Goal: Information Seeking & Learning: Learn about a topic

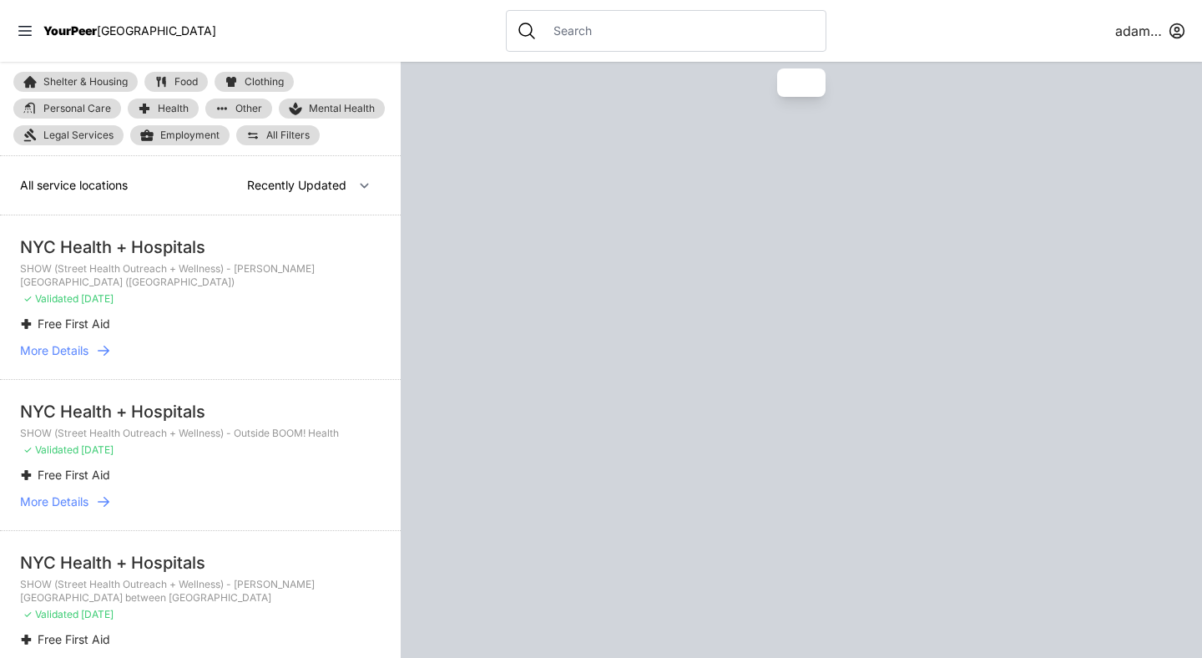
select select "recentlyUpdated"
click at [543, 33] on input "text" at bounding box center [679, 31] width 272 height 17
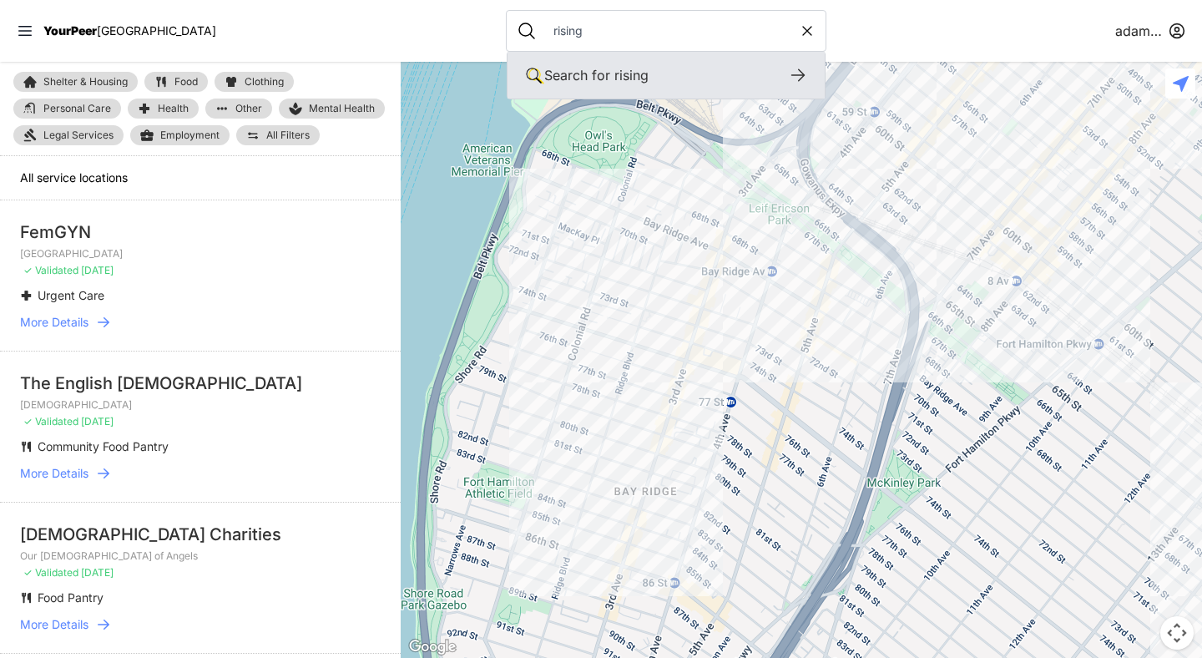
type input "rising"
click at [788, 73] on icon at bounding box center [798, 75] width 20 height 20
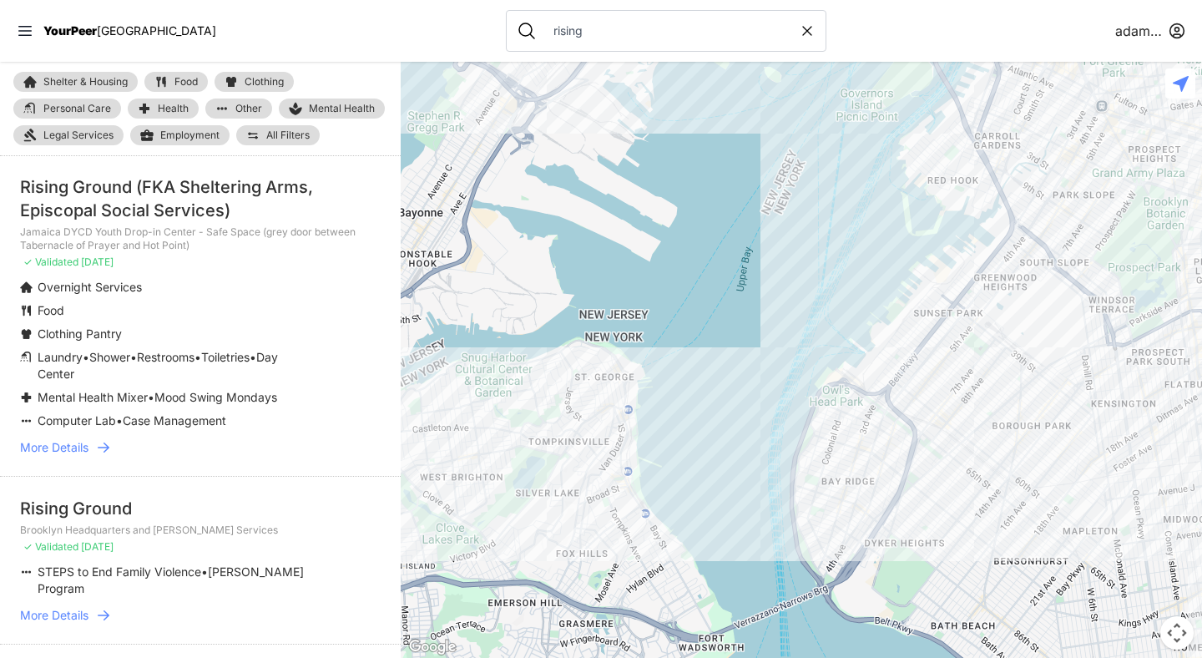
scroll to position [26, 0]
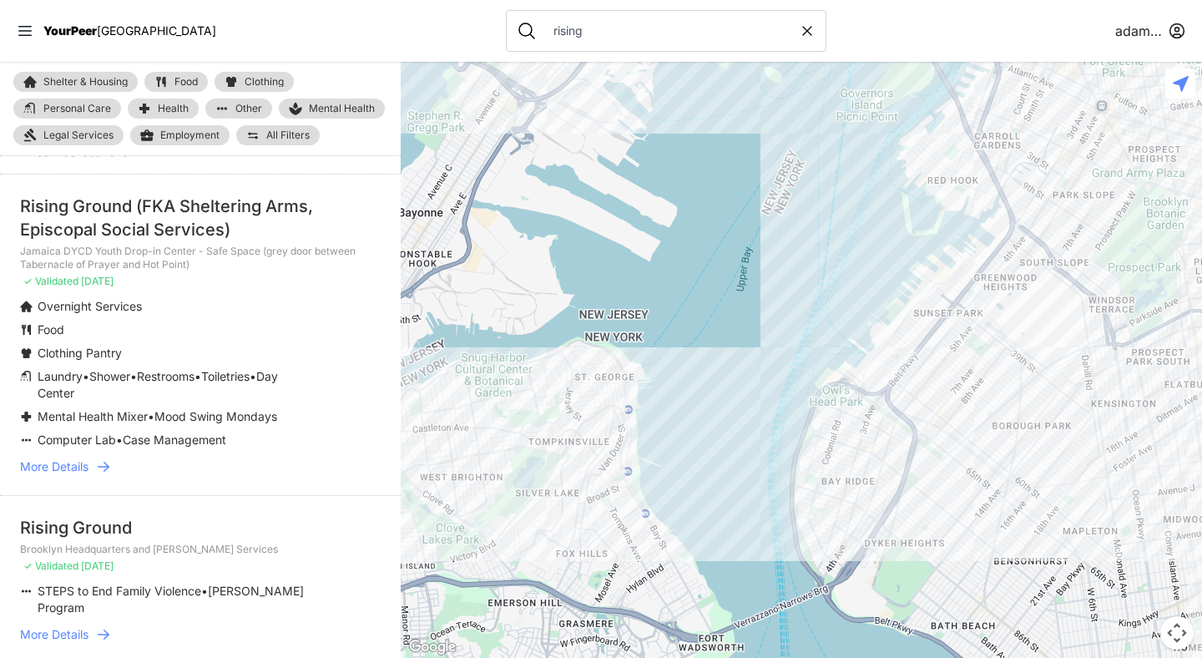
click at [97, 462] on icon at bounding box center [103, 466] width 17 height 17
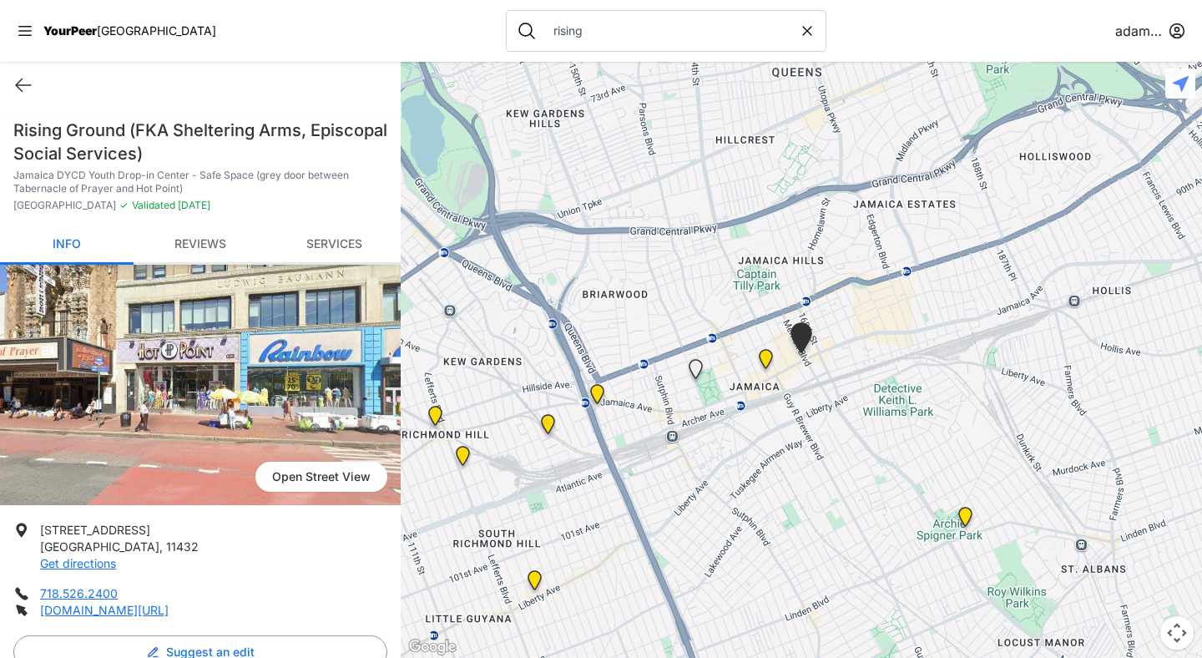
click at [204, 240] on link "Reviews" at bounding box center [201, 244] width 134 height 39
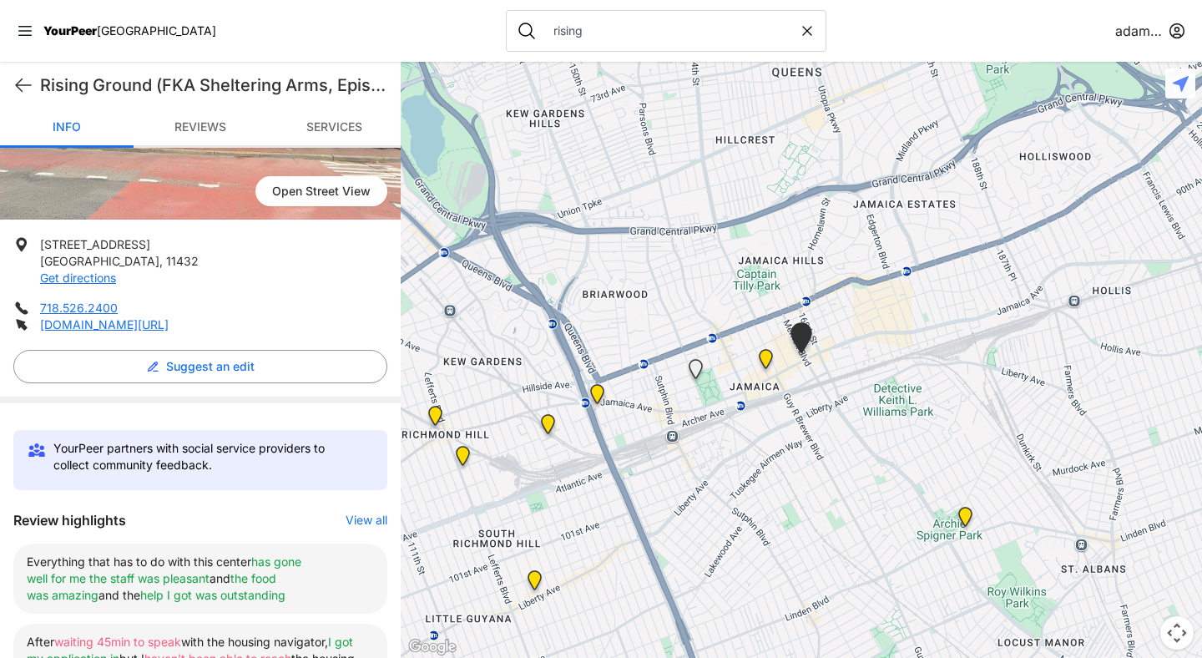
scroll to position [279, 0]
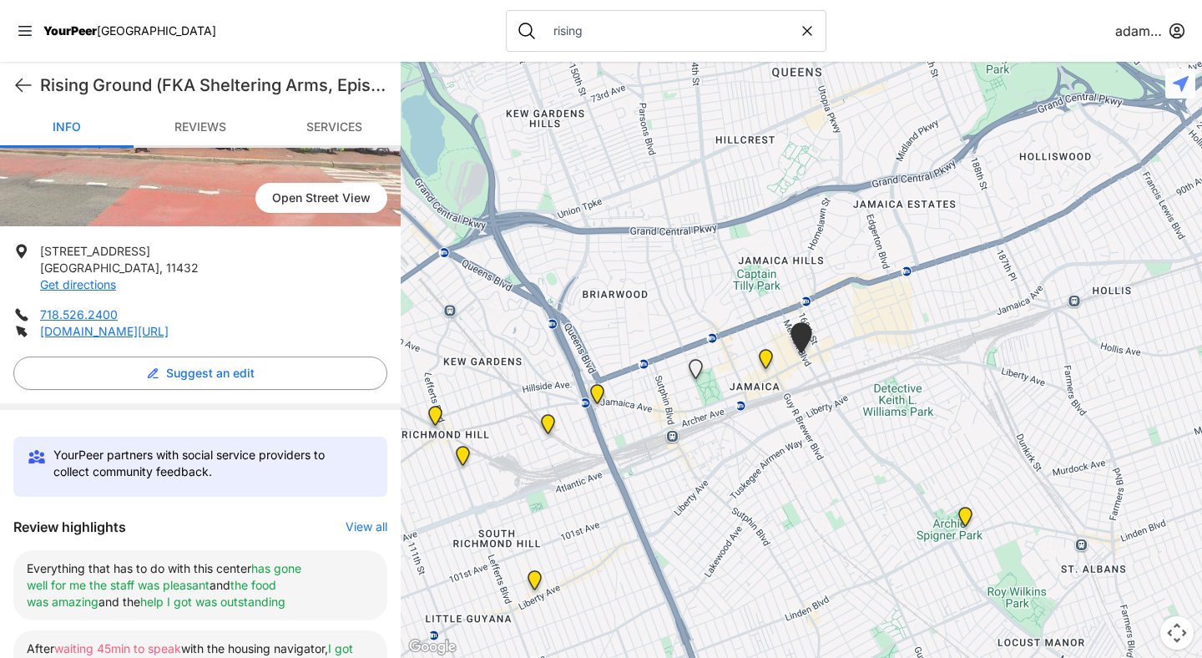
click at [543, 34] on input "rising" at bounding box center [670, 31] width 255 height 17
click at [332, 244] on li "[STREET_ADDRESS] Get directions" at bounding box center [200, 268] width 374 height 50
